Goal: Information Seeking & Learning: Learn about a topic

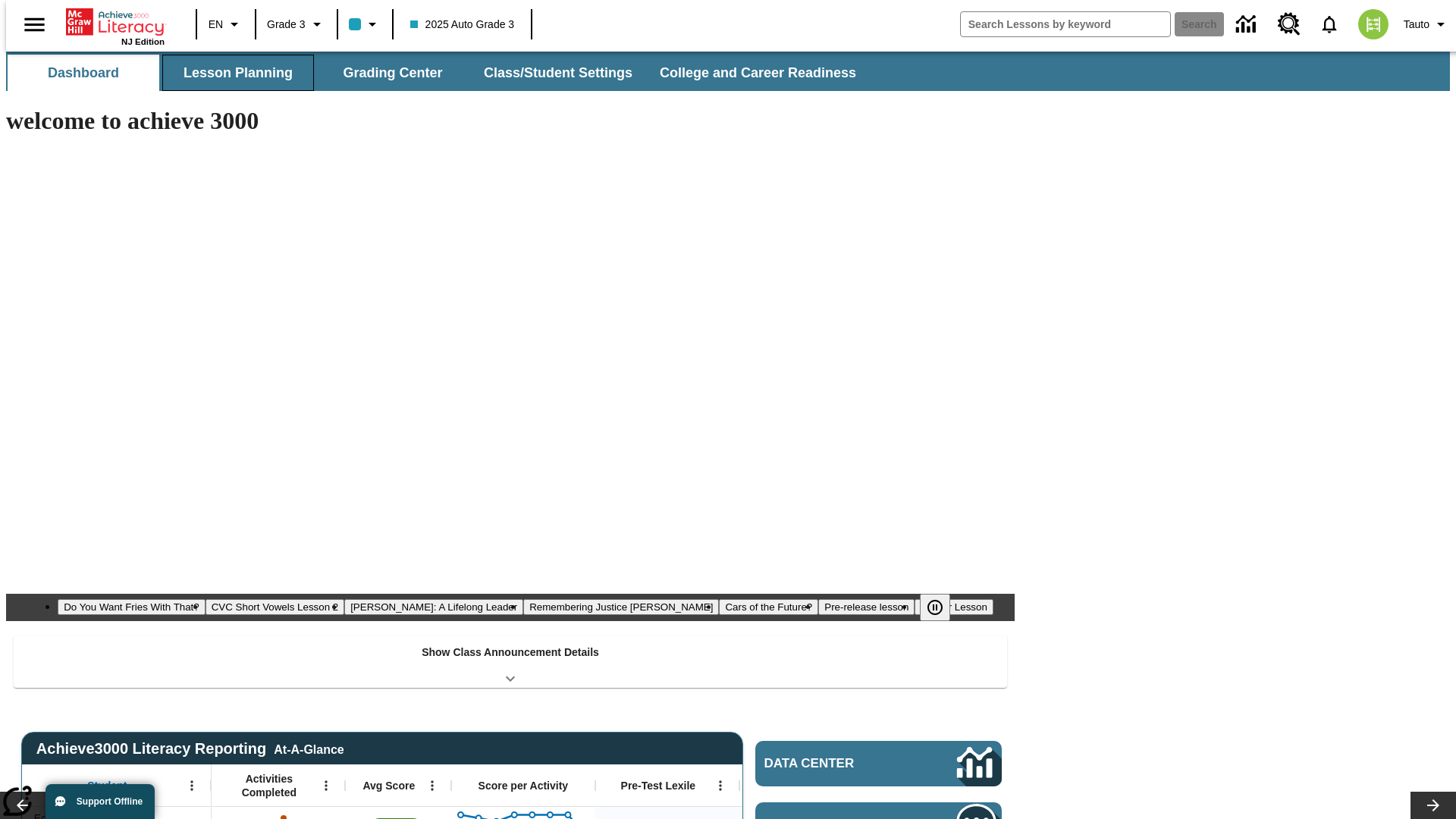
click at [232, 73] on button "Lesson Planning" at bounding box center [238, 73] width 152 height 37
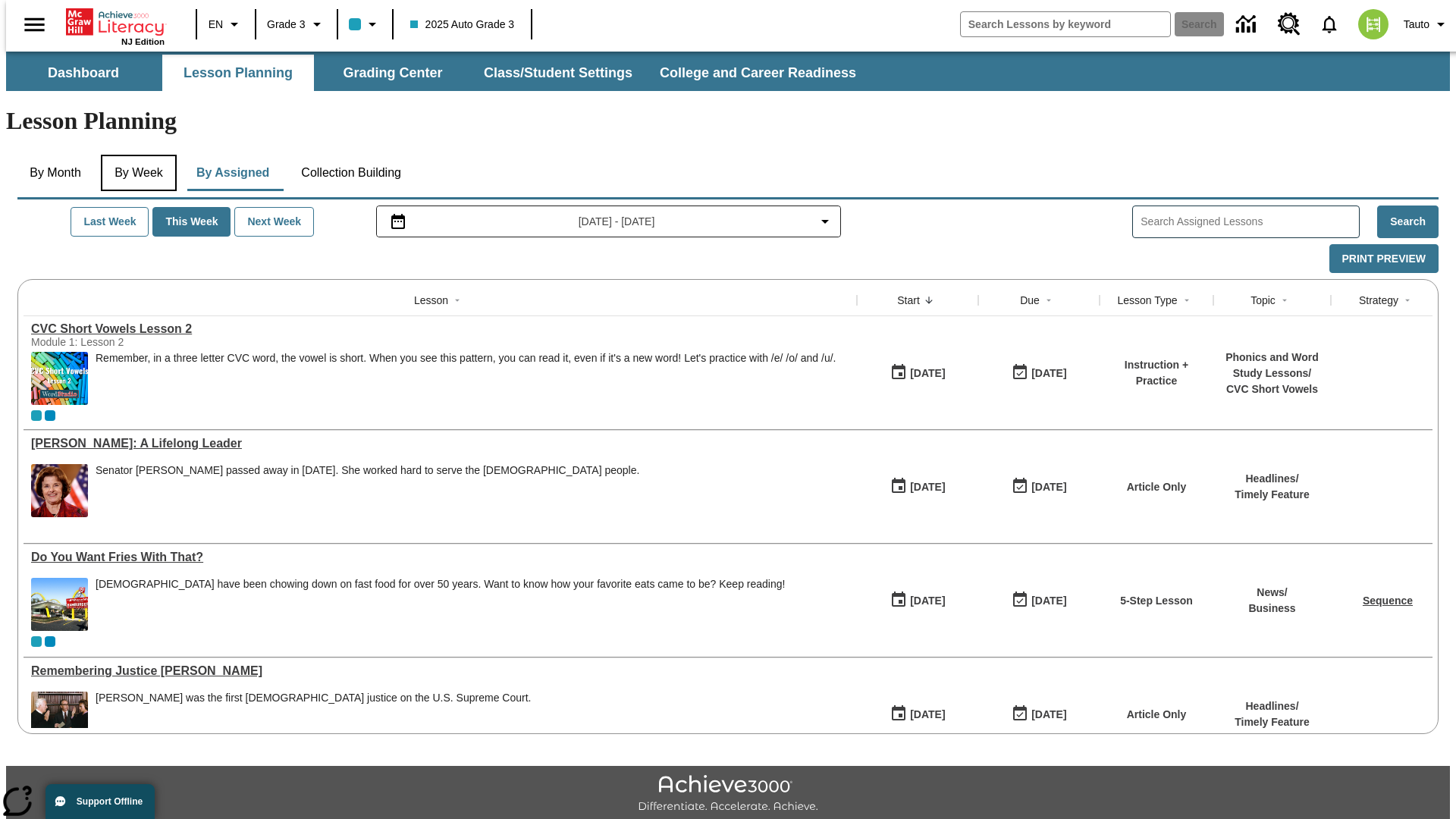
click at [136, 155] on button "By Week" at bounding box center [138, 173] width 76 height 37
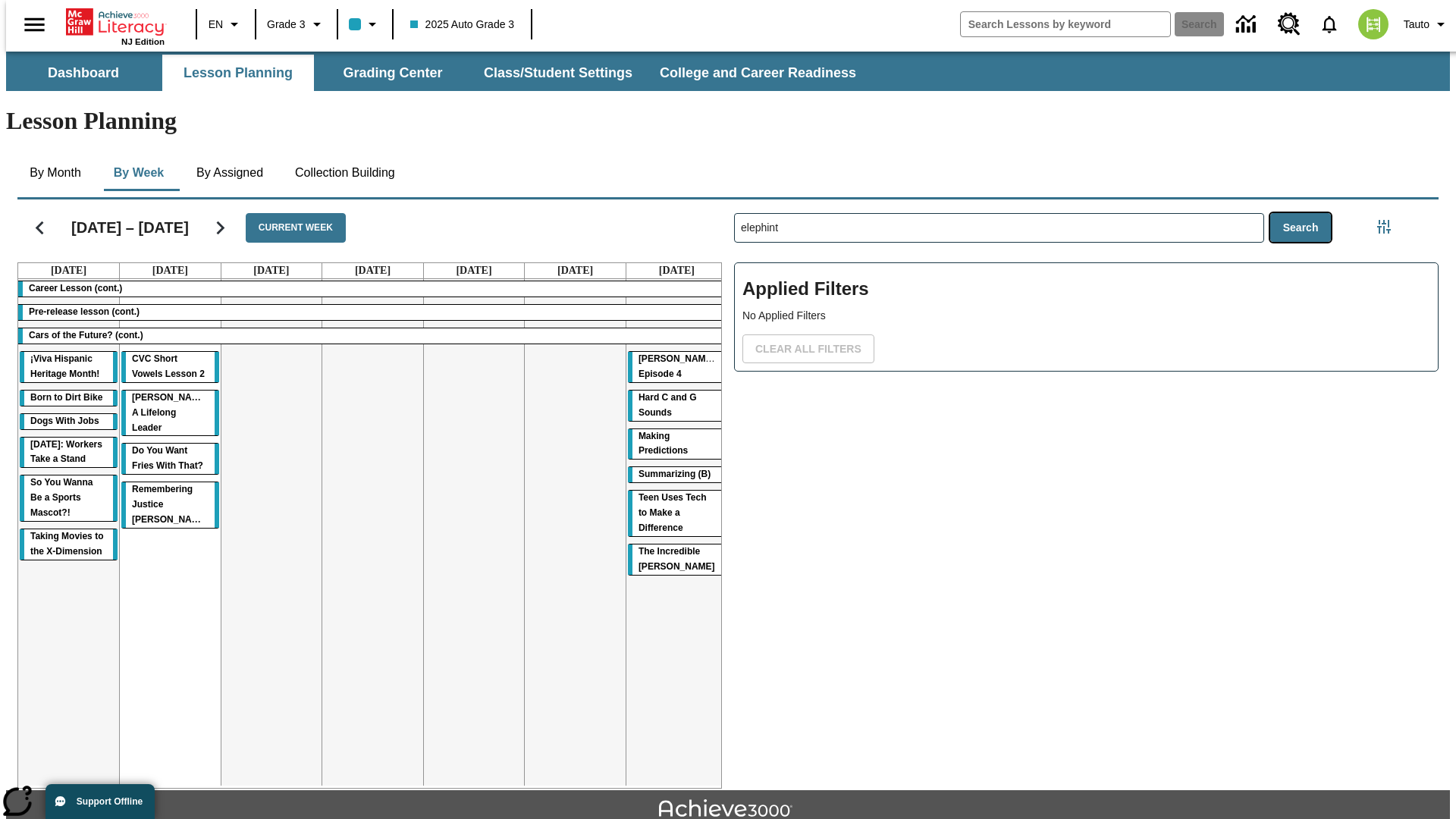
click at [1304, 213] on button "Search" at bounding box center [1301, 228] width 62 height 30
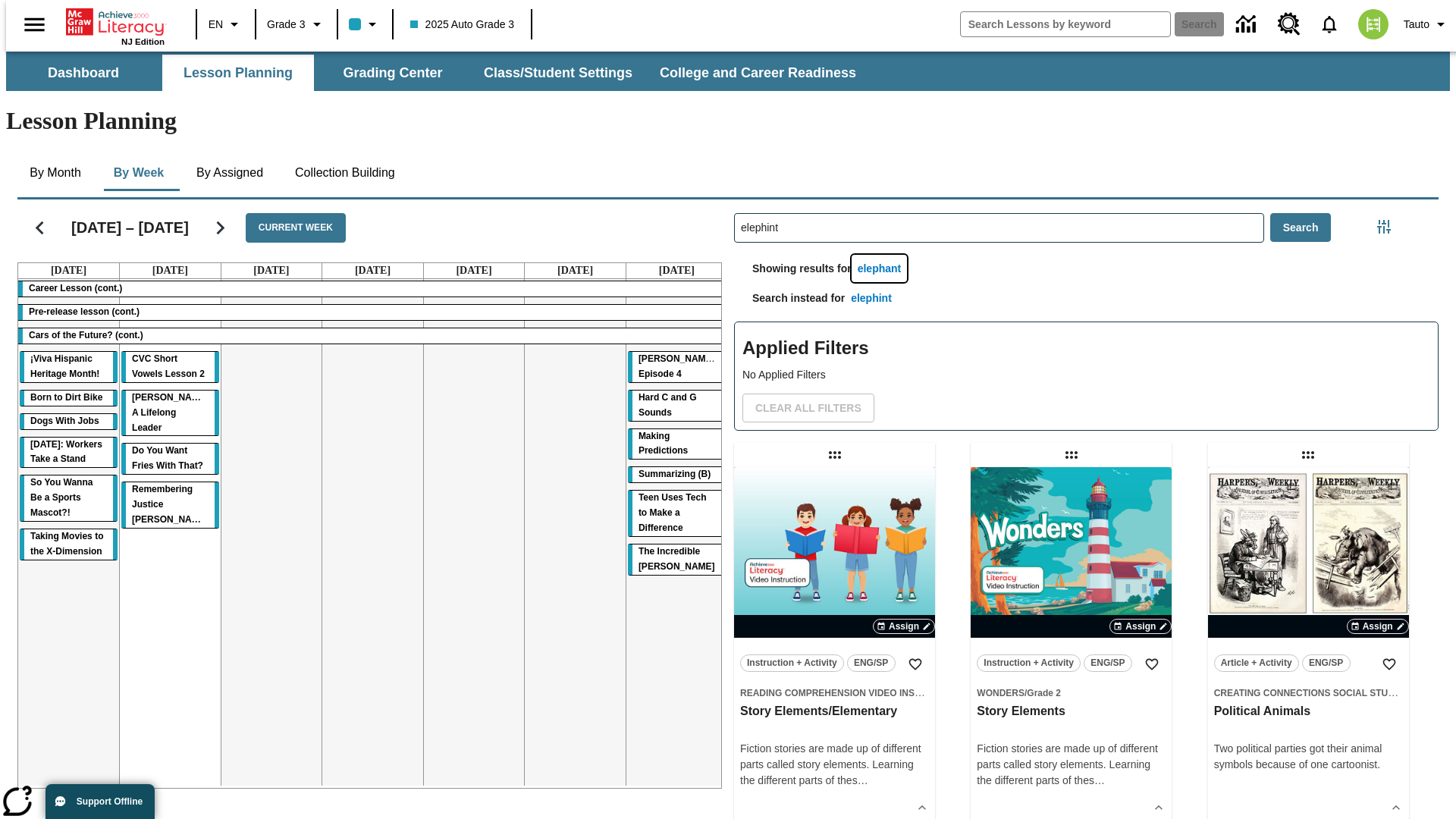
click at [882, 255] on button "elephant" at bounding box center [880, 268] width 56 height 28
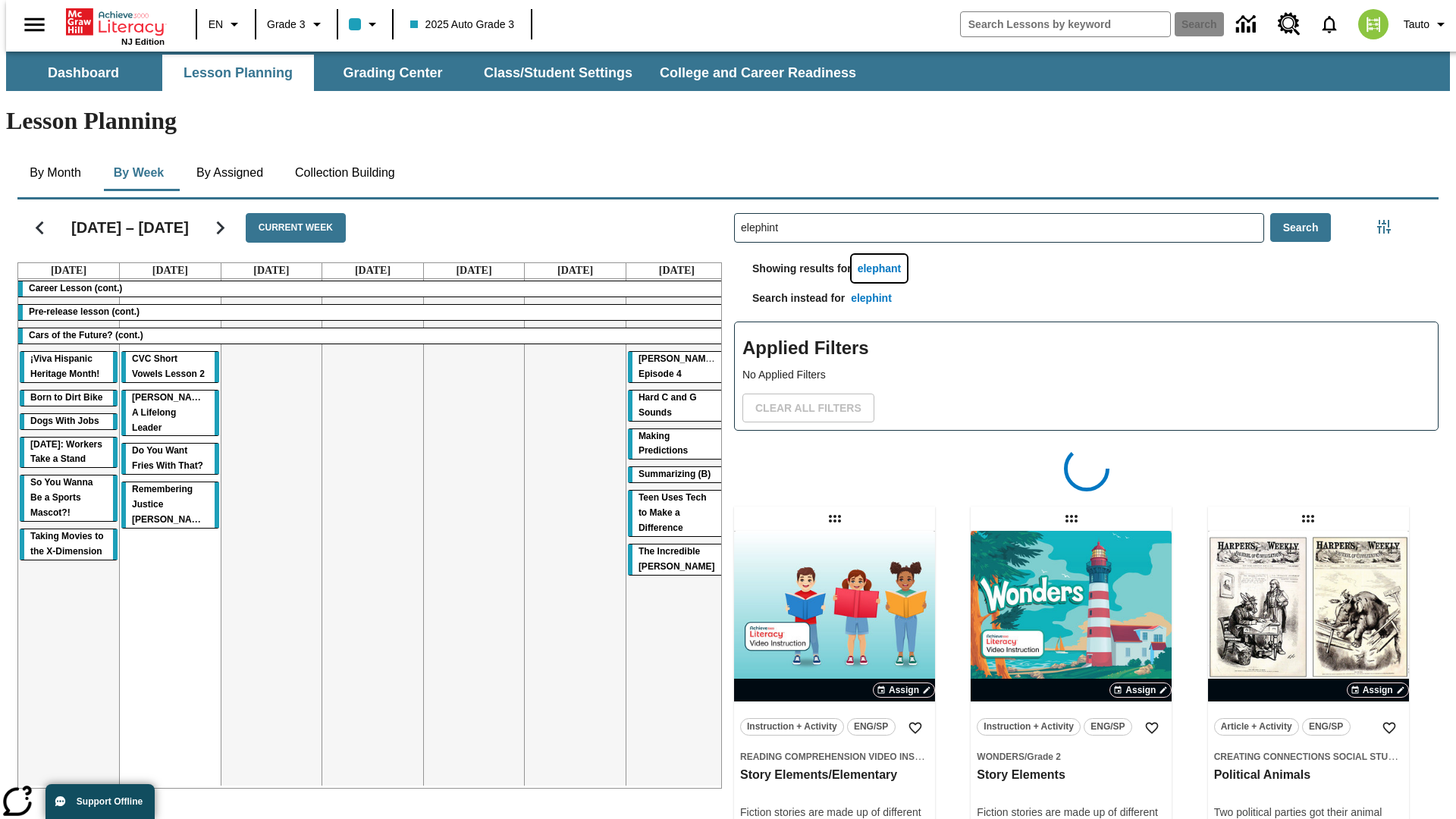
type input "elephant"
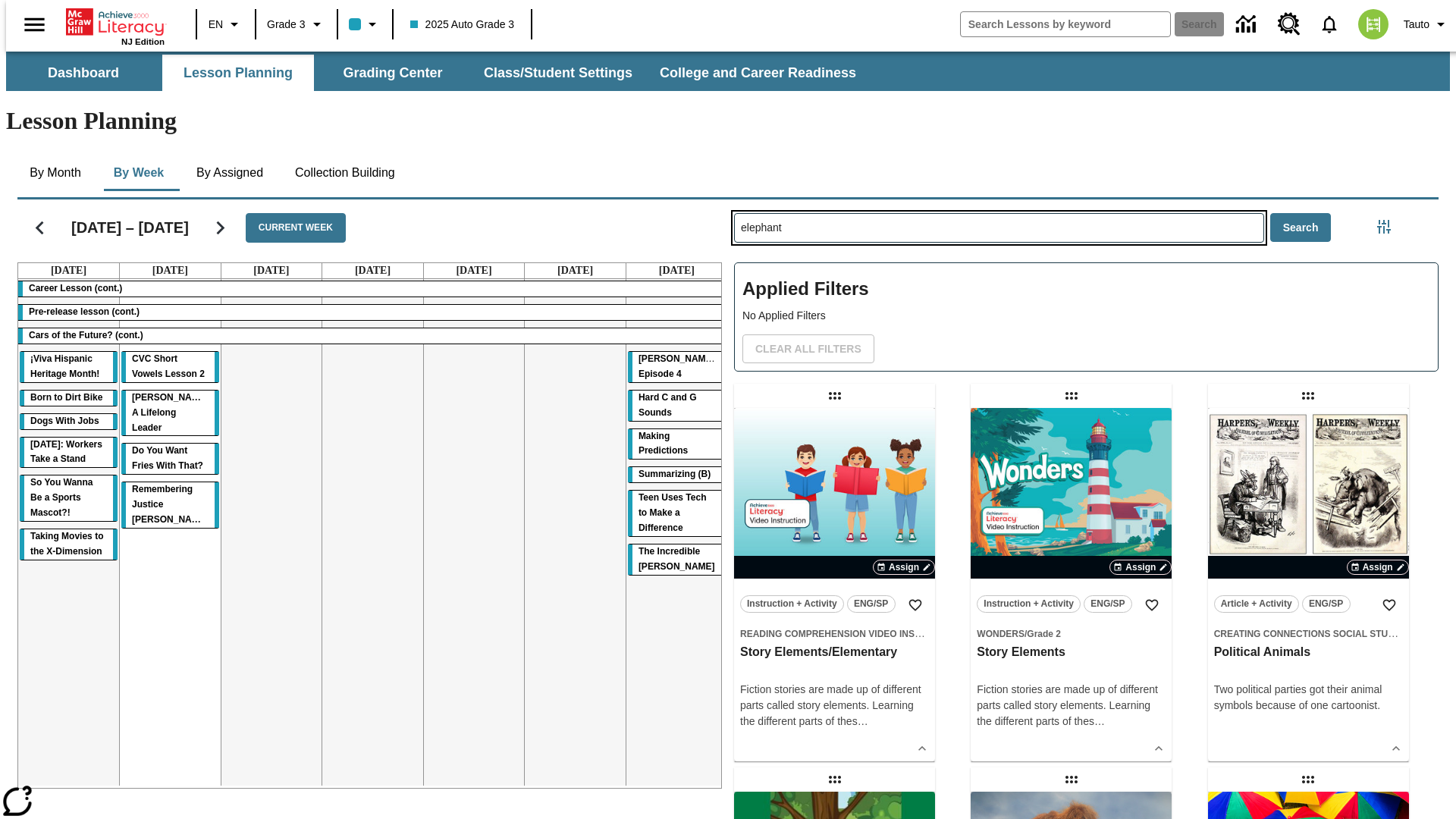
type input "elephint"
